Goal: Task Accomplishment & Management: Complete application form

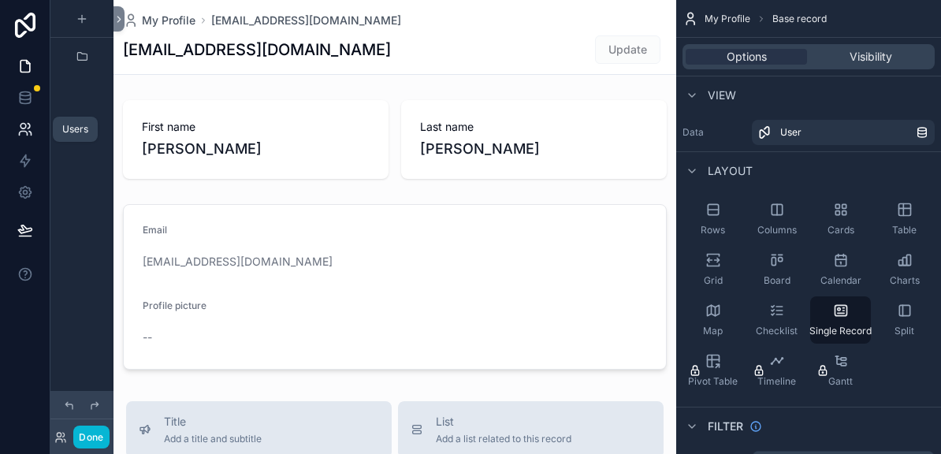
click at [18, 123] on icon at bounding box center [25, 129] width 16 height 16
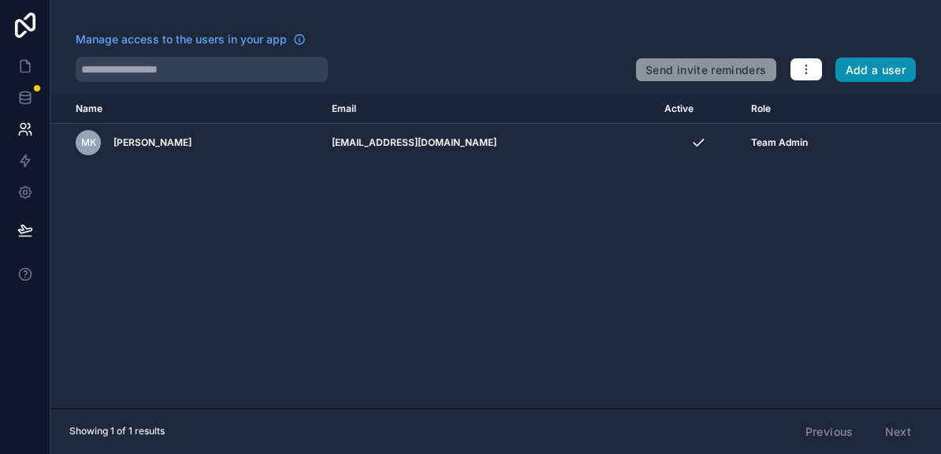
click at [861, 76] on button "Add a user" at bounding box center [875, 70] width 81 height 25
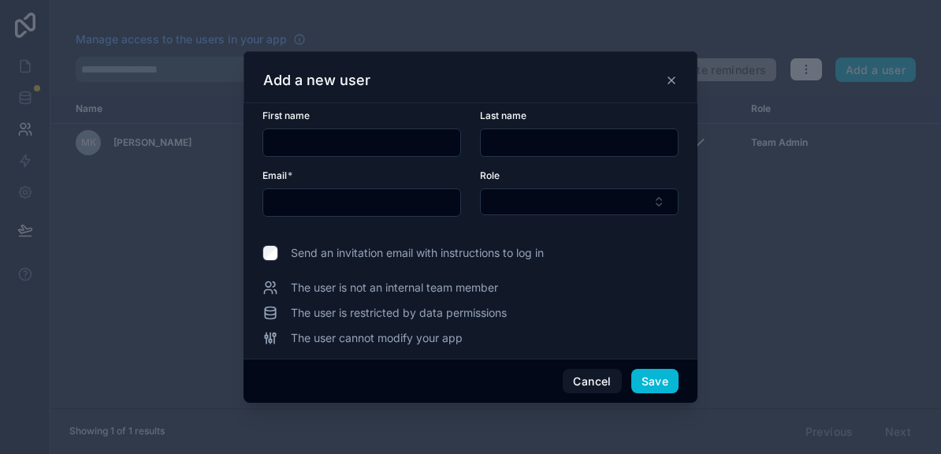
click at [340, 142] on input "text" at bounding box center [361, 143] width 197 height 22
type input "*****"
click at [307, 210] on input "text" at bounding box center [361, 203] width 197 height 22
click at [517, 140] on input "text" at bounding box center [579, 143] width 197 height 22
type input "********"
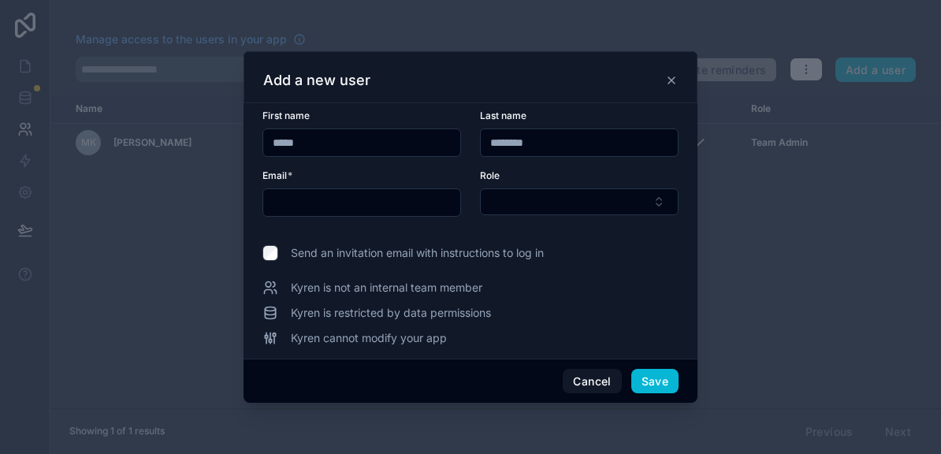
click at [343, 210] on input "text" at bounding box center [361, 203] width 197 height 22
type input "**********"
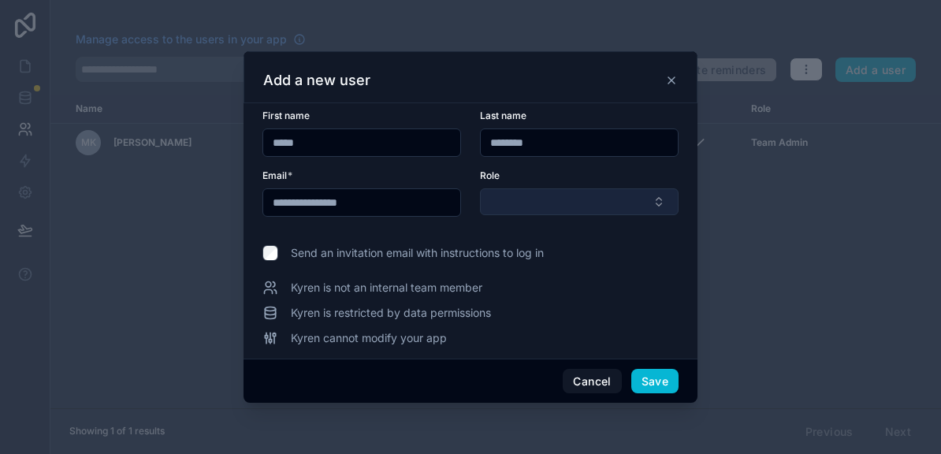
click at [493, 200] on button "Select Button" at bounding box center [579, 201] width 199 height 27
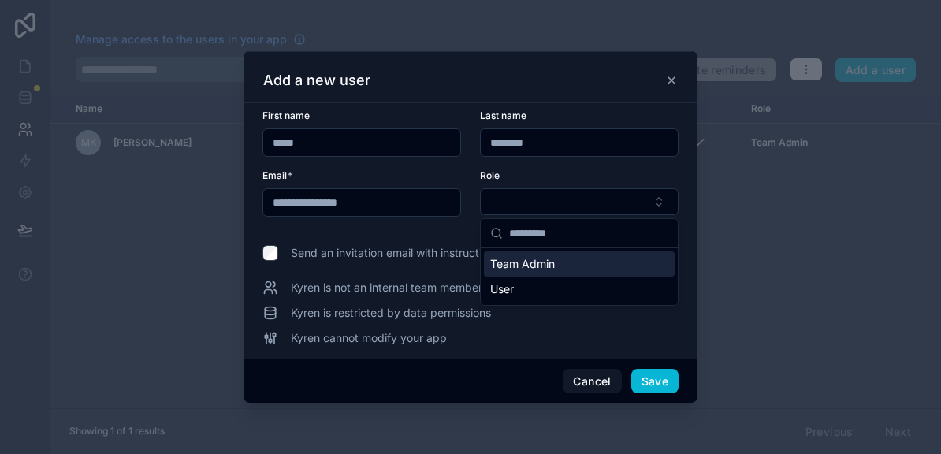
click at [511, 266] on span "Team Admin" at bounding box center [522, 264] width 65 height 16
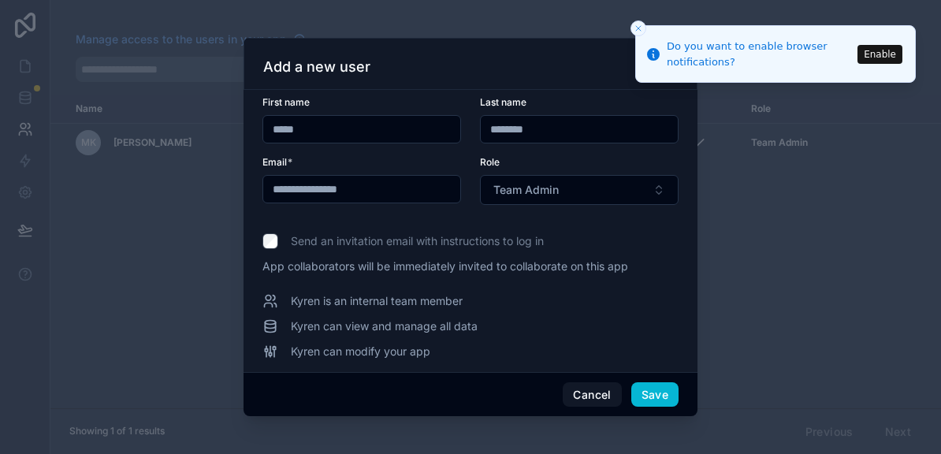
click at [885, 54] on button "Enable" at bounding box center [879, 54] width 45 height 19
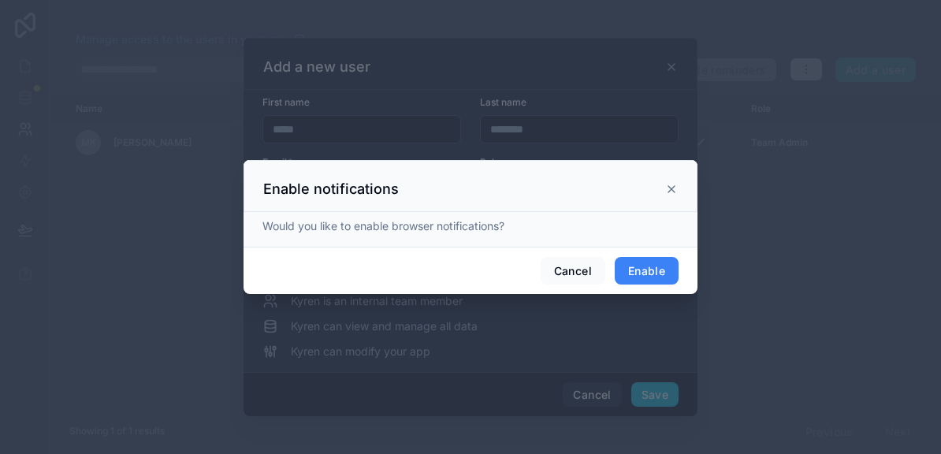
click at [638, 266] on button "Enable" at bounding box center [647, 271] width 64 height 28
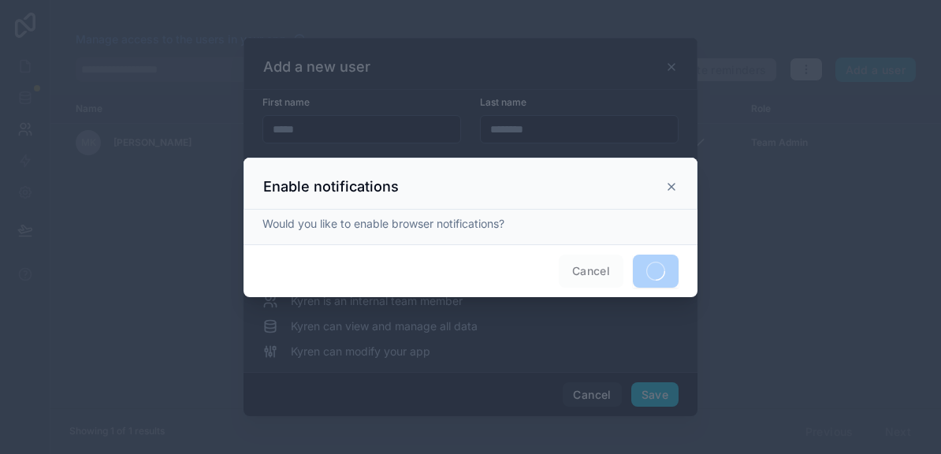
click at [671, 184] on icon at bounding box center [671, 186] width 13 height 13
click at [593, 269] on span "Cancel" at bounding box center [591, 271] width 65 height 33
click at [670, 186] on icon at bounding box center [671, 186] width 13 height 13
click at [747, 200] on div at bounding box center [470, 227] width 941 height 454
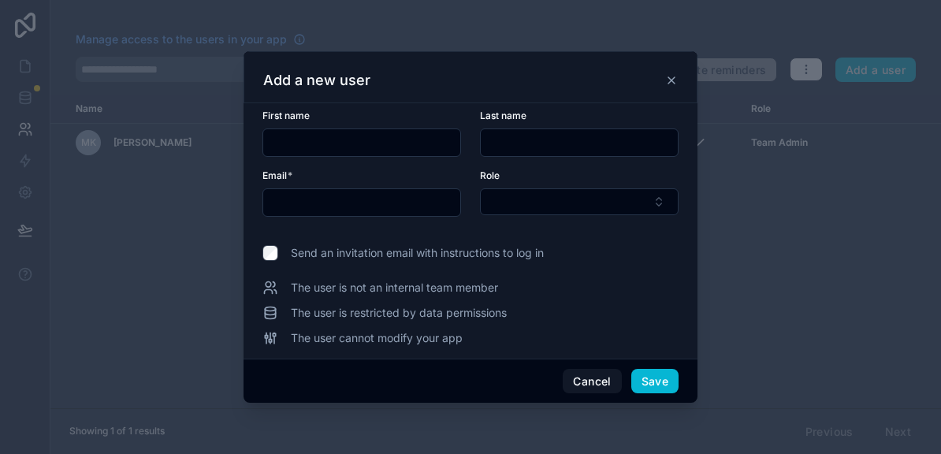
click at [344, 143] on input "text" at bounding box center [361, 143] width 197 height 22
type input "*****"
type input "********"
type input "**********"
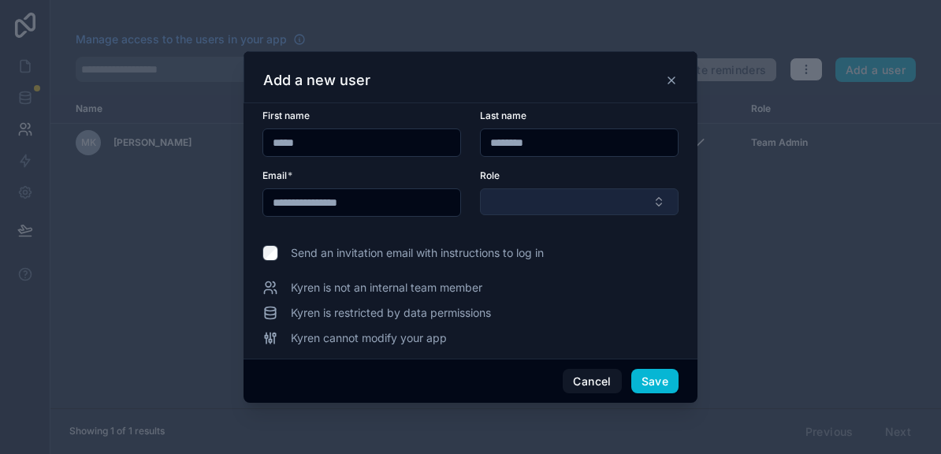
click at [535, 204] on button "Select Button" at bounding box center [579, 201] width 199 height 27
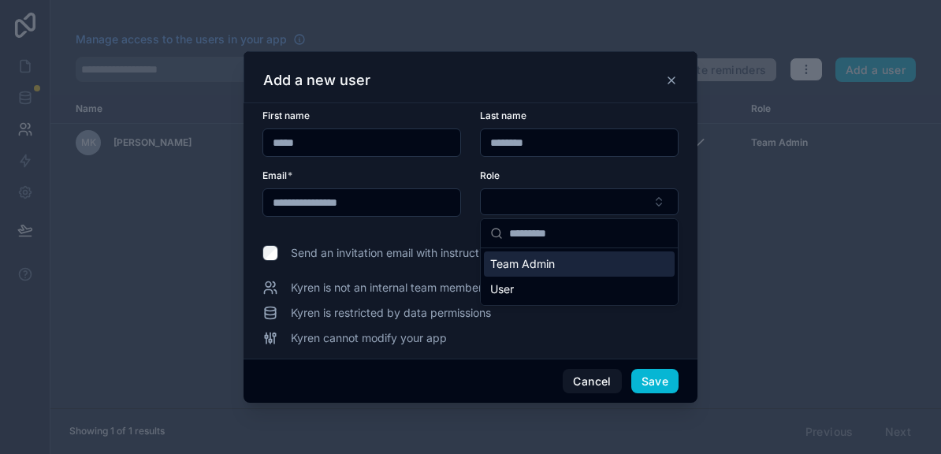
click at [533, 262] on span "Team Admin" at bounding box center [522, 264] width 65 height 16
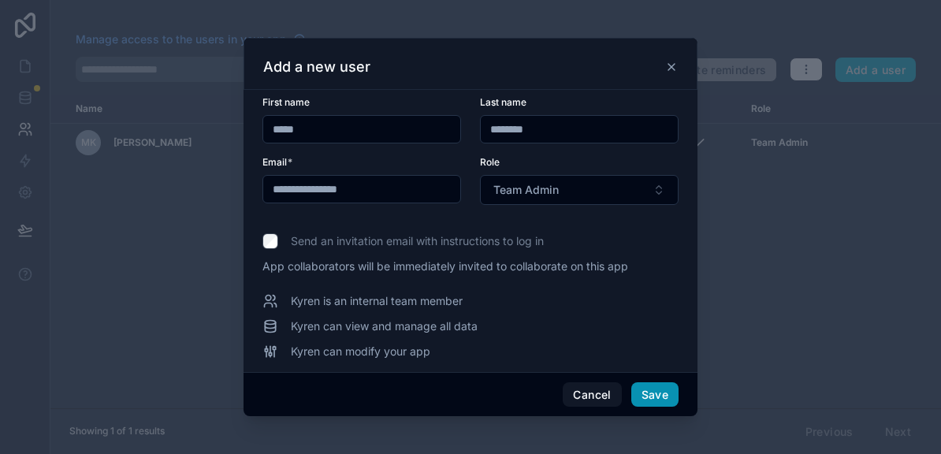
click at [660, 395] on button "Save" at bounding box center [654, 394] width 47 height 25
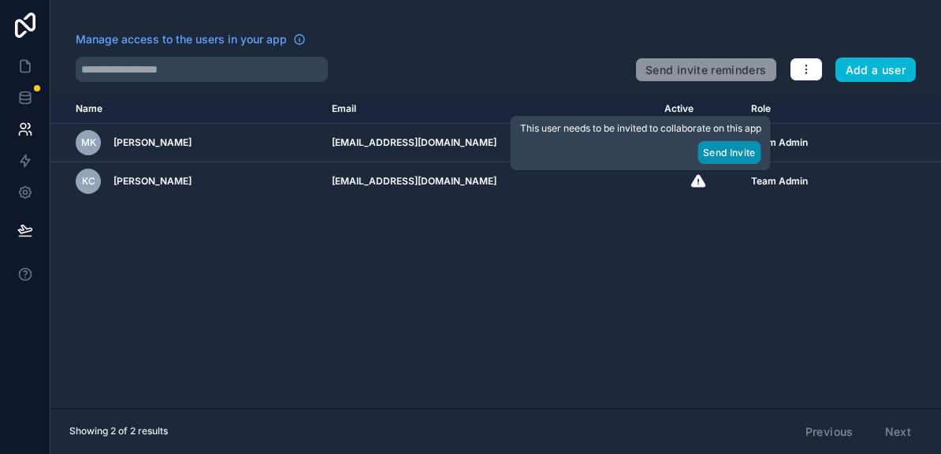
click at [720, 158] on button "Send Invite" at bounding box center [728, 152] width 63 height 23
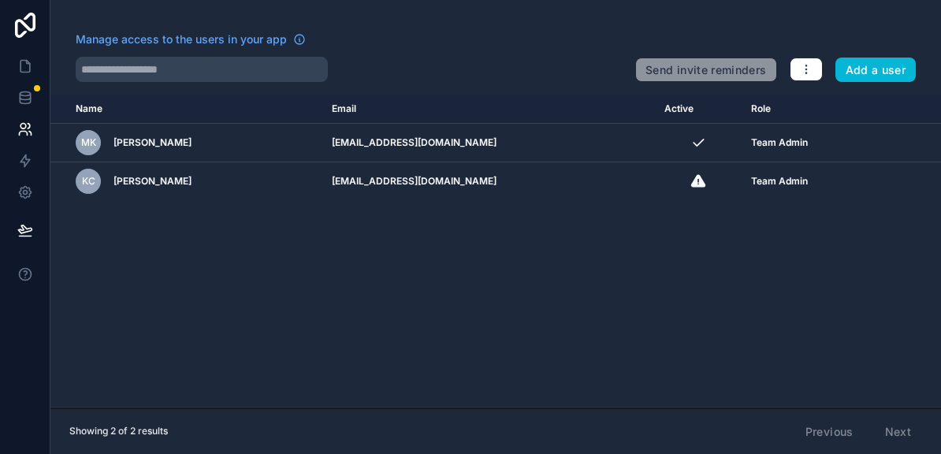
click at [627, 234] on div "Name Email Active Role userTable.email MK Matt Kennedy mattk@unbuilt.co Team Ad…" at bounding box center [495, 252] width 891 height 314
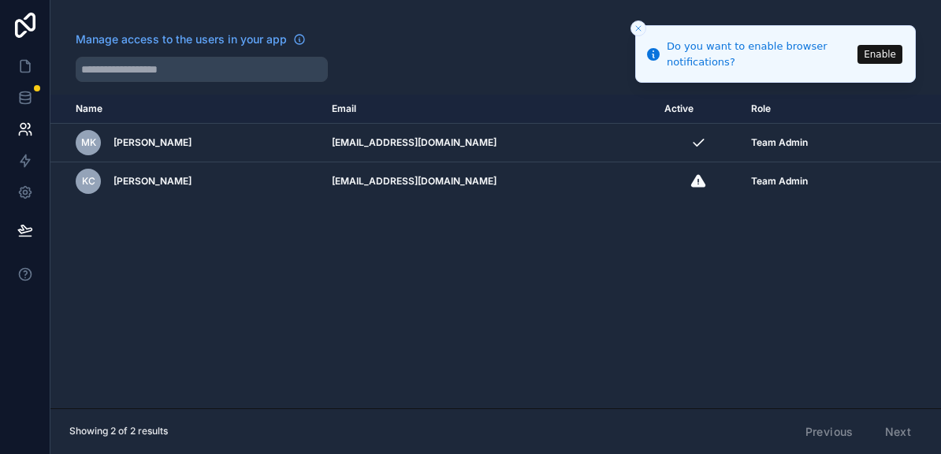
click at [640, 28] on icon "Close toast" at bounding box center [638, 28] width 9 height 9
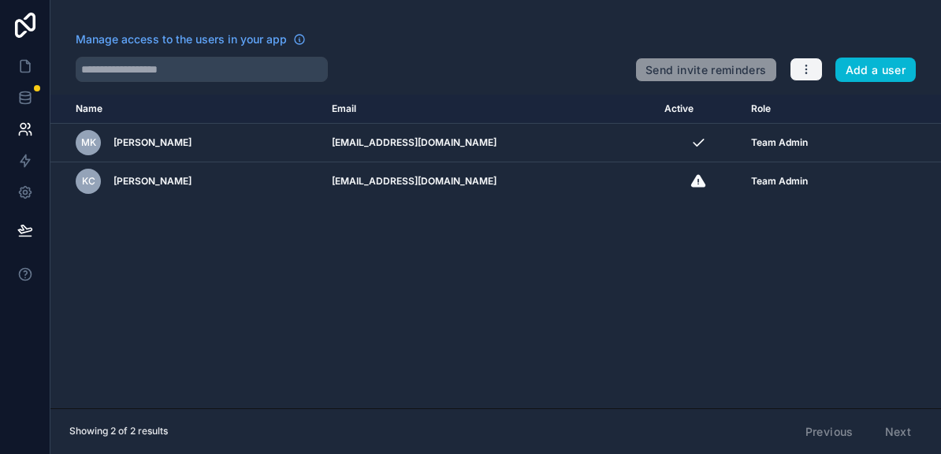
click at [811, 70] on icon "button" at bounding box center [806, 69] width 13 height 13
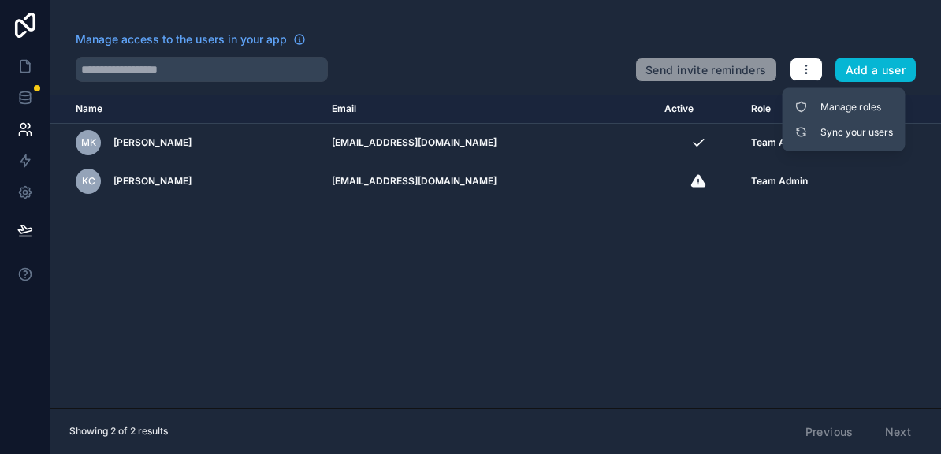
click at [399, 232] on div "Name Email Active Role userTable.email MK Matt Kennedy mattk@unbuilt.co Team Ad…" at bounding box center [495, 252] width 891 height 314
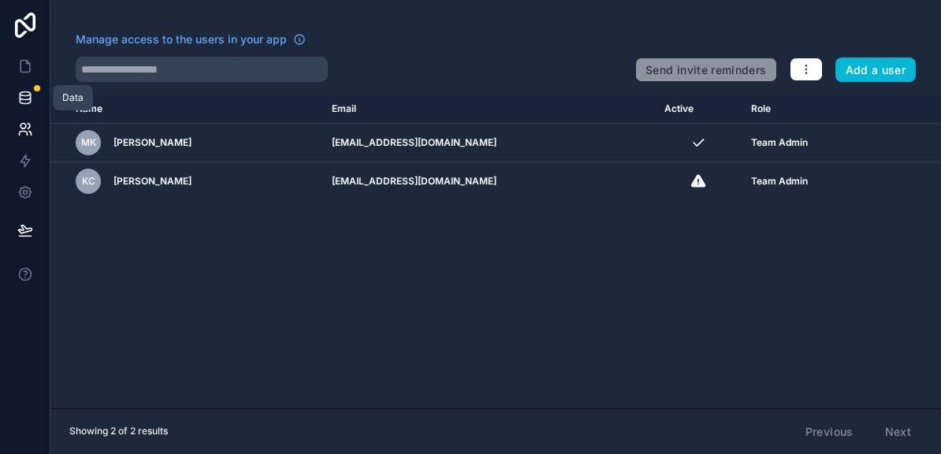
click at [27, 93] on icon at bounding box center [25, 98] width 16 height 16
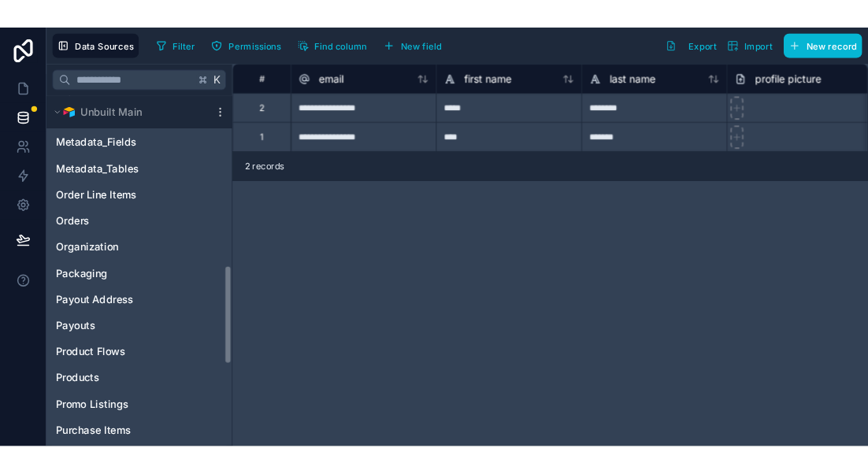
scroll to position [650, 0]
